Goal: Find specific page/section: Find specific page/section

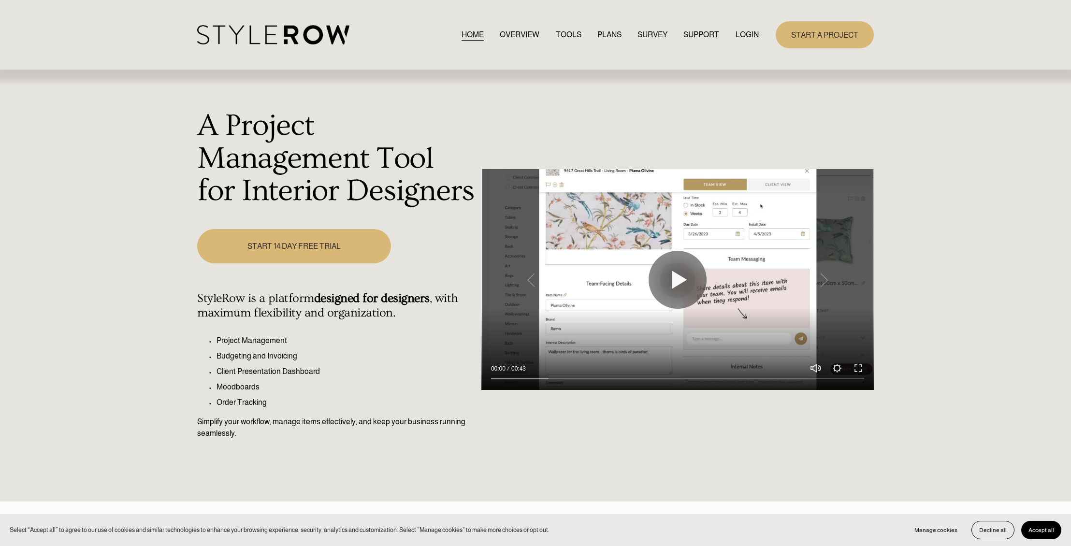
click at [753, 37] on link "LOGIN" at bounding box center [747, 34] width 23 height 13
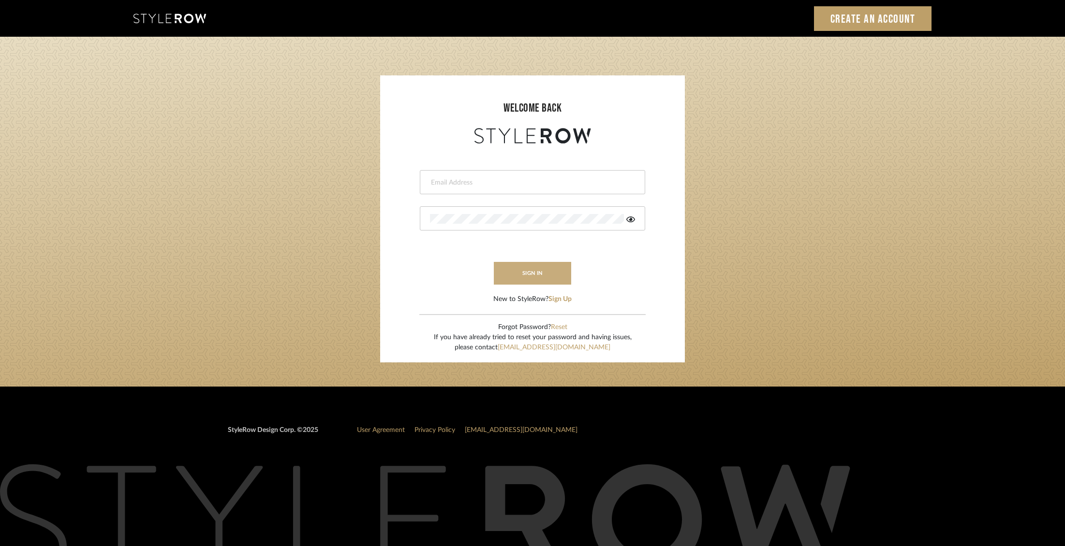
type input "ben.lewisrosedesign@gmail.com"
click at [546, 276] on button "sign in" at bounding box center [532, 273] width 77 height 23
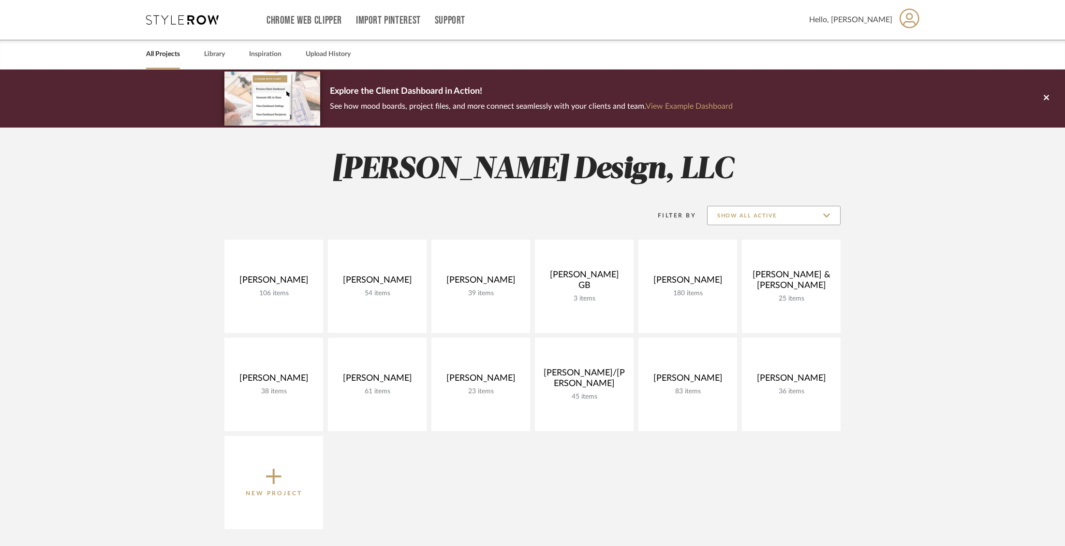
click at [766, 211] on input "Show All Active" at bounding box center [773, 215] width 133 height 19
click at [754, 281] on span "Archived" at bounding box center [773, 286] width 132 height 23
type input "Archived"
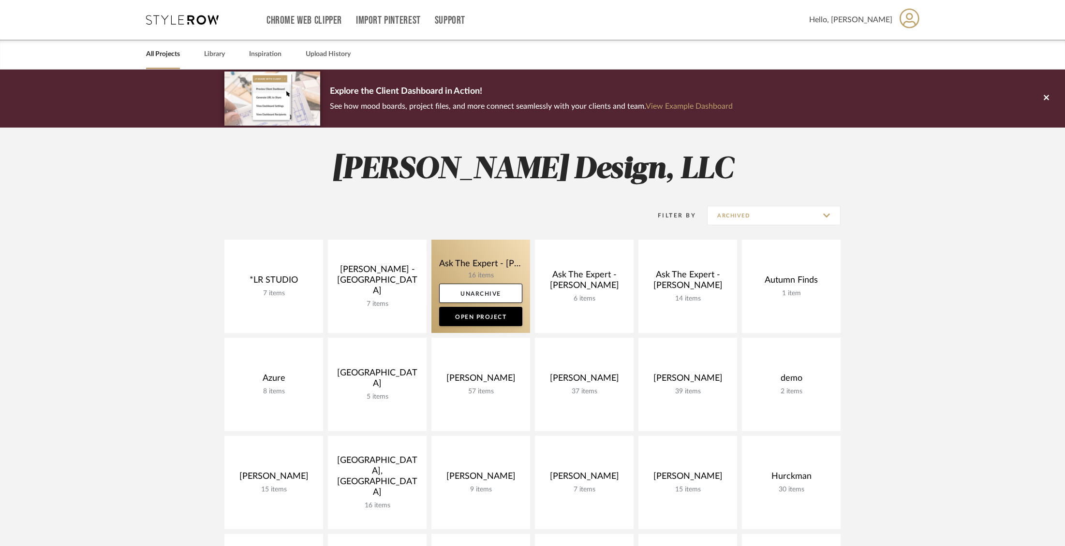
click at [472, 260] on link at bounding box center [480, 286] width 99 height 93
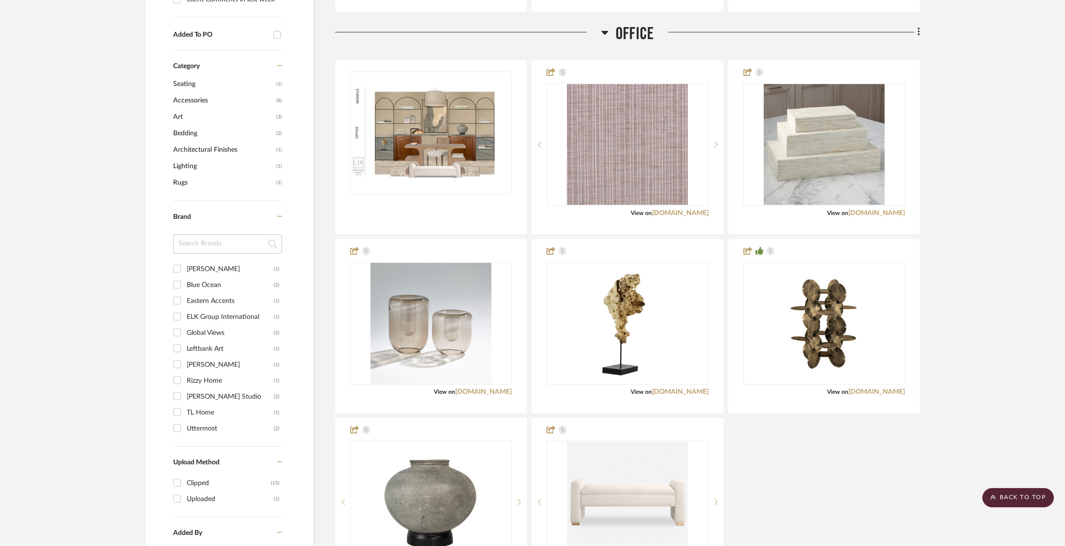
scroll to position [633, 0]
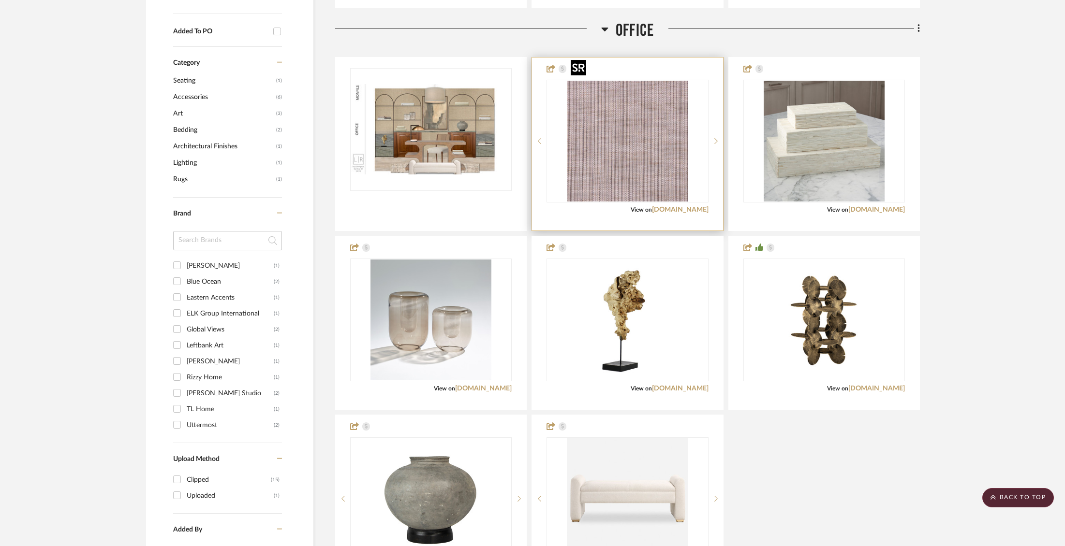
click at [0, 0] on img at bounding box center [0, 0] width 0 height 0
click at [661, 149] on img "0" at bounding box center [627, 141] width 121 height 121
click at [681, 154] on img "0" at bounding box center [627, 141] width 121 height 121
click at [687, 206] on link "[DOMAIN_NAME]" at bounding box center [680, 209] width 57 height 7
